Goal: Transaction & Acquisition: Purchase product/service

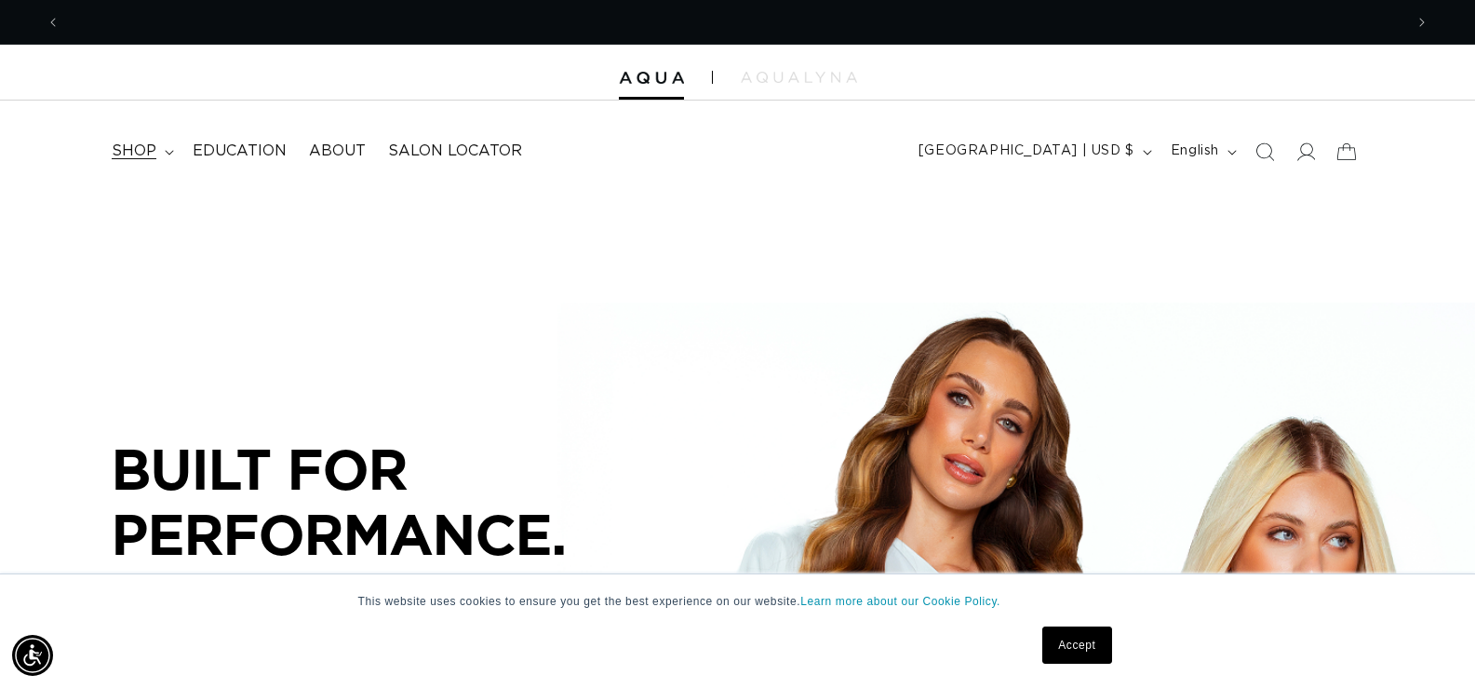
scroll to position [0, 1342]
click at [143, 155] on span "shop" at bounding box center [134, 151] width 45 height 20
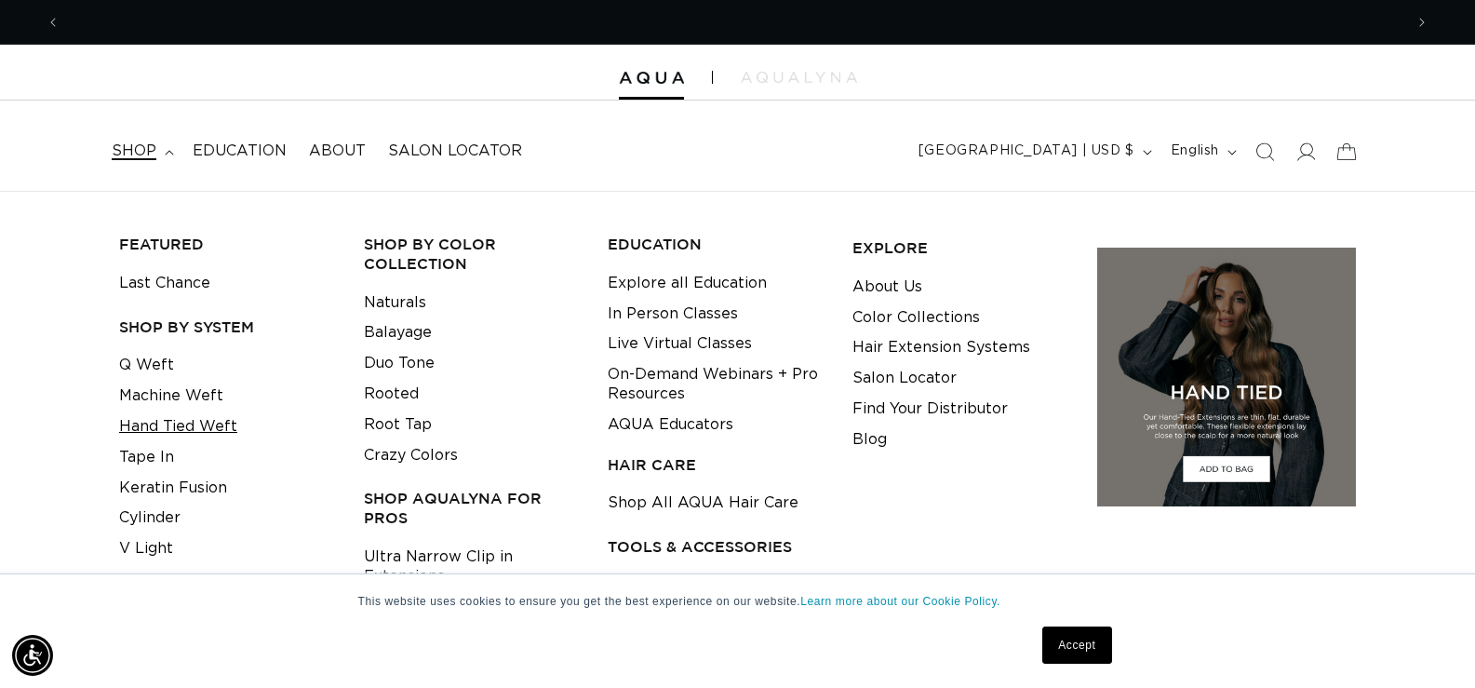
scroll to position [0, 2685]
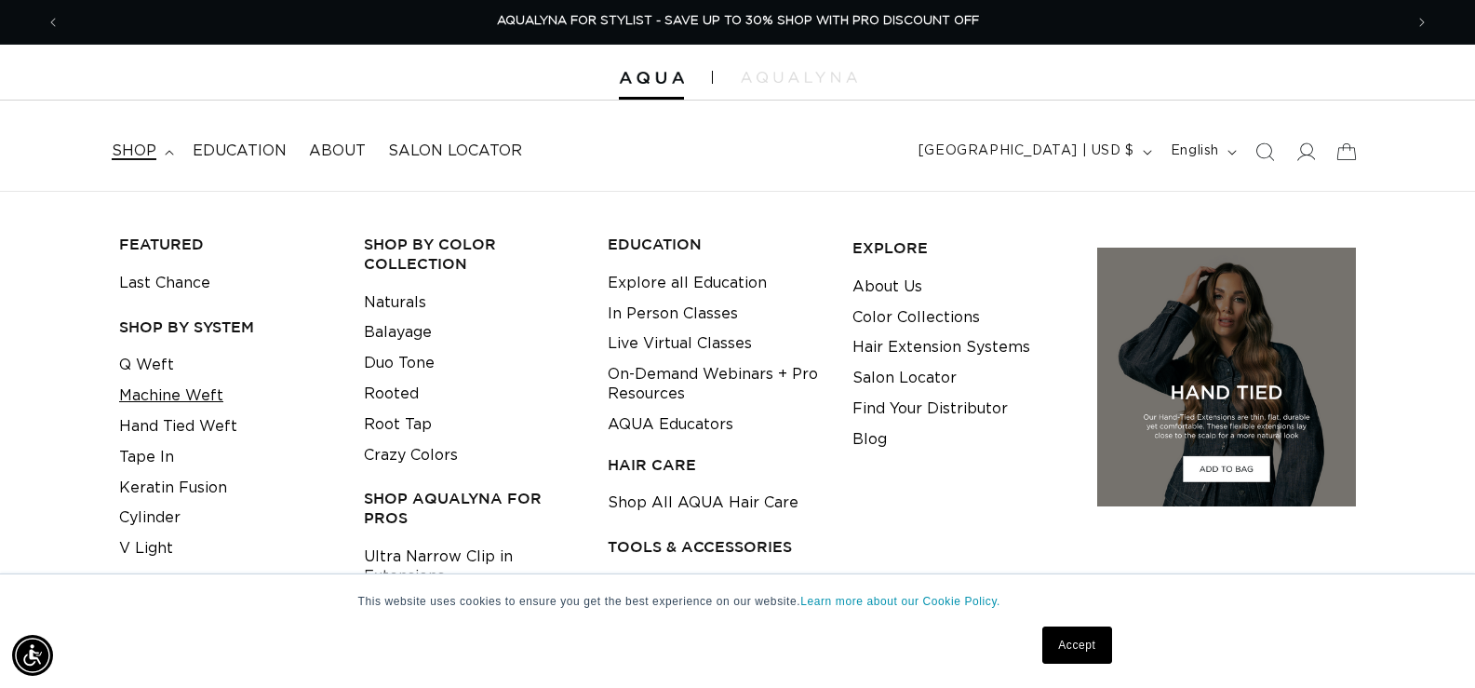
click at [206, 403] on link "Machine Weft" at bounding box center [171, 396] width 104 height 31
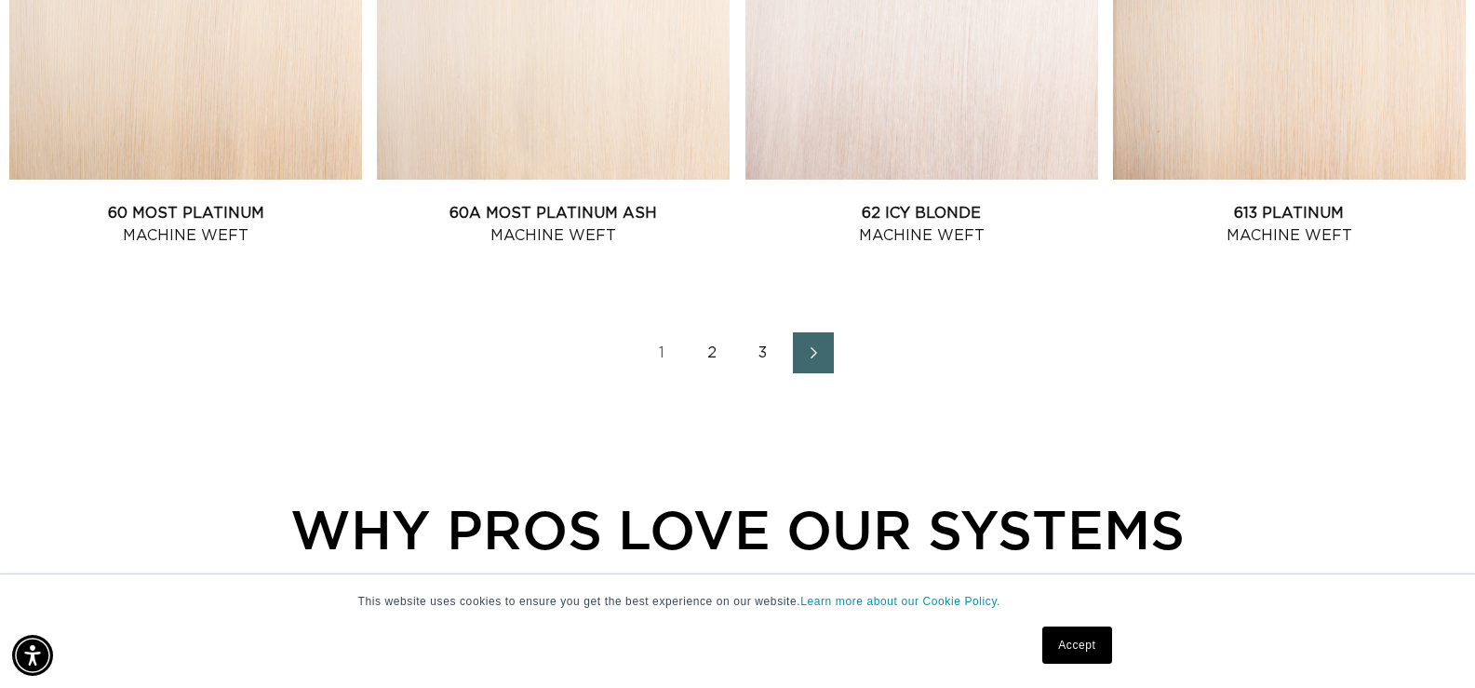
click at [709, 352] on link "2" at bounding box center [712, 352] width 41 height 41
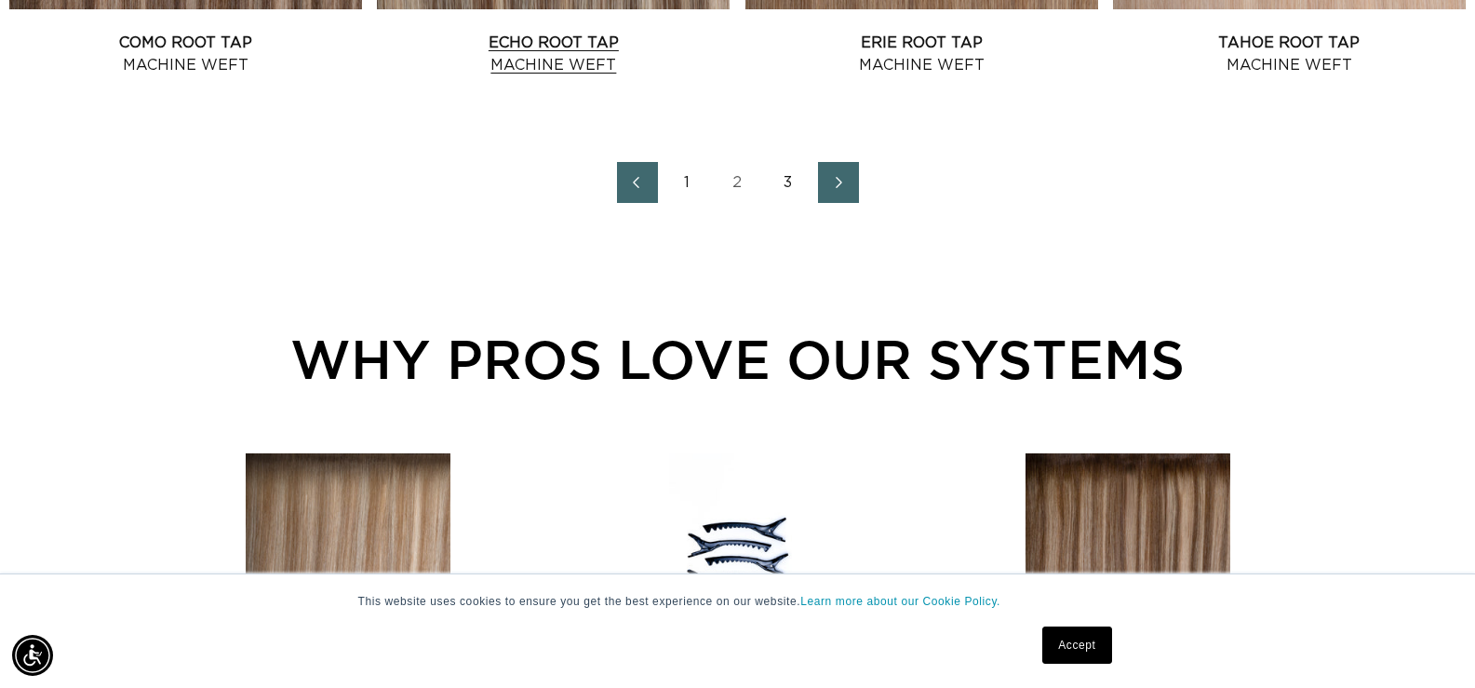
scroll to position [2512, 0]
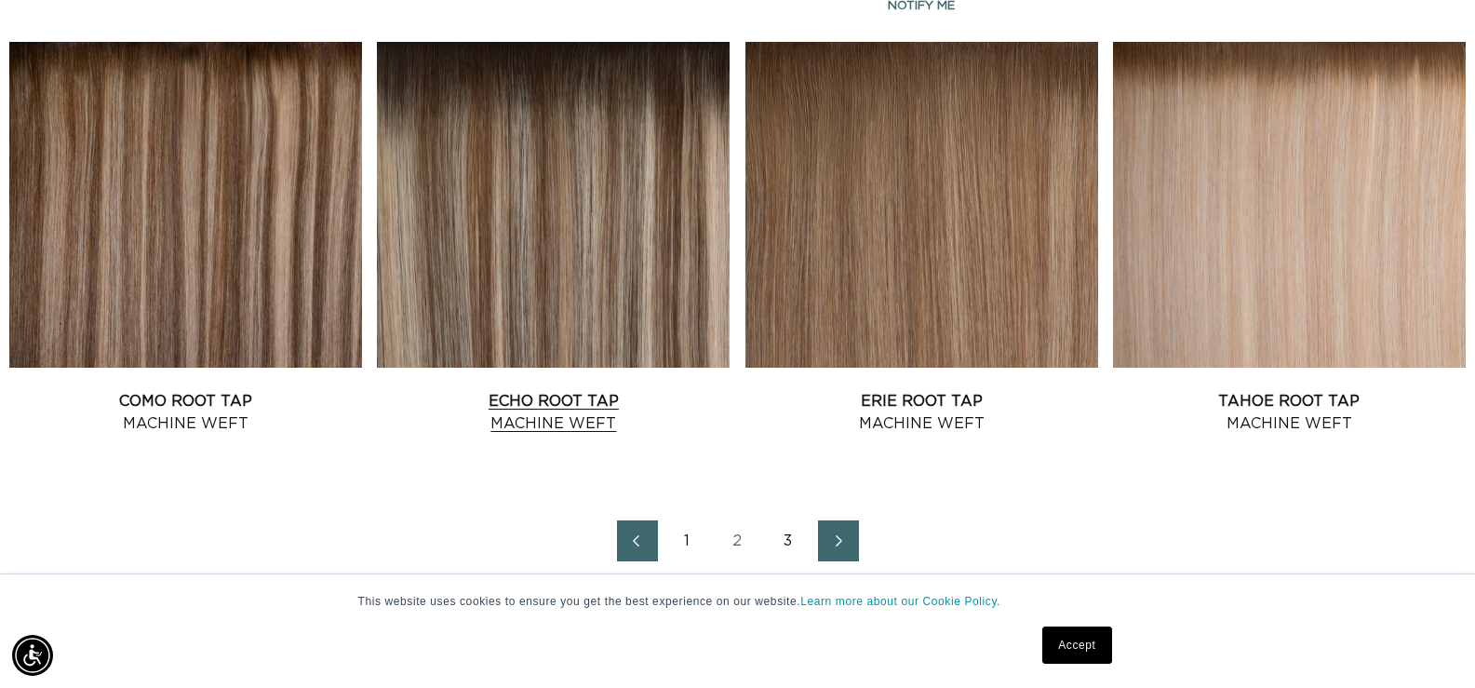
click at [552, 390] on link "Echo Root Tap Machine Weft" at bounding box center [553, 412] width 353 height 45
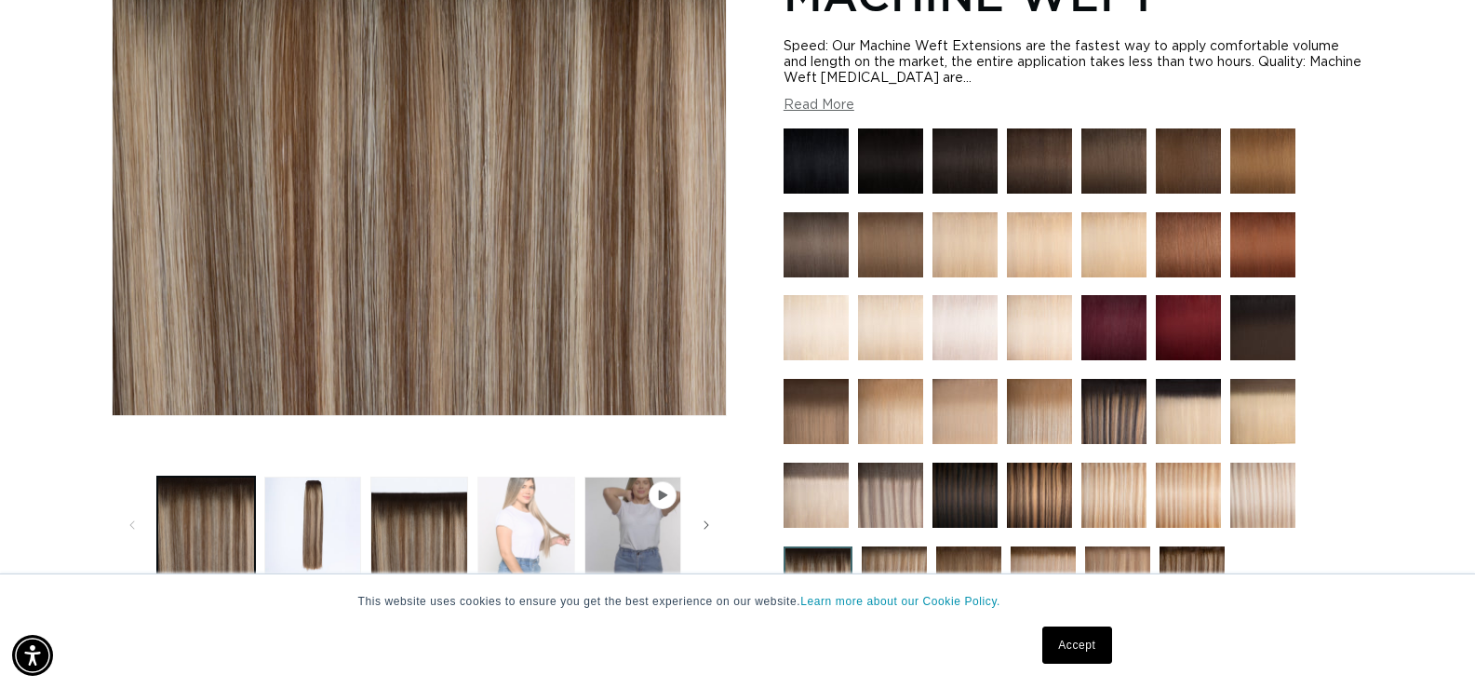
scroll to position [0, 1342]
click at [313, 519] on button "Load image 2 in gallery view" at bounding box center [313, 525] width 98 height 98
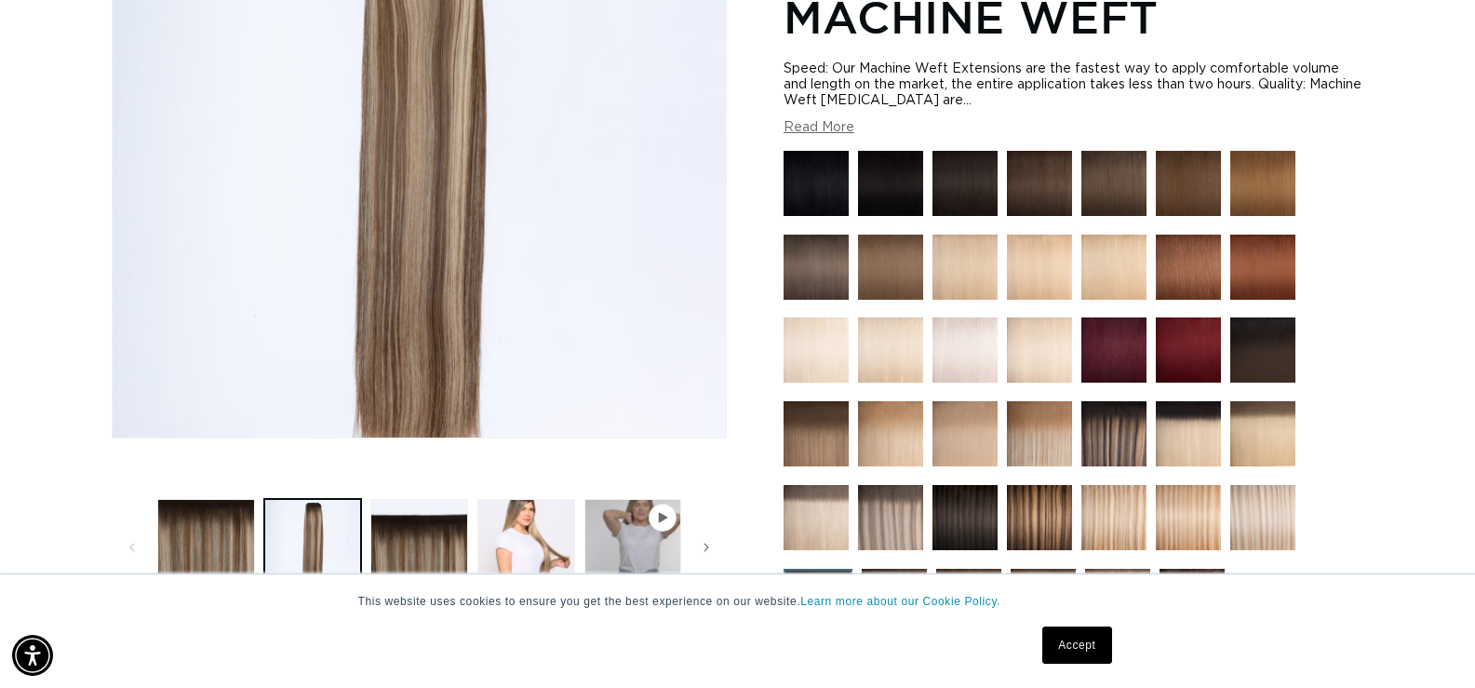
scroll to position [0, 2685]
